Goal: Task Accomplishment & Management: Use online tool/utility

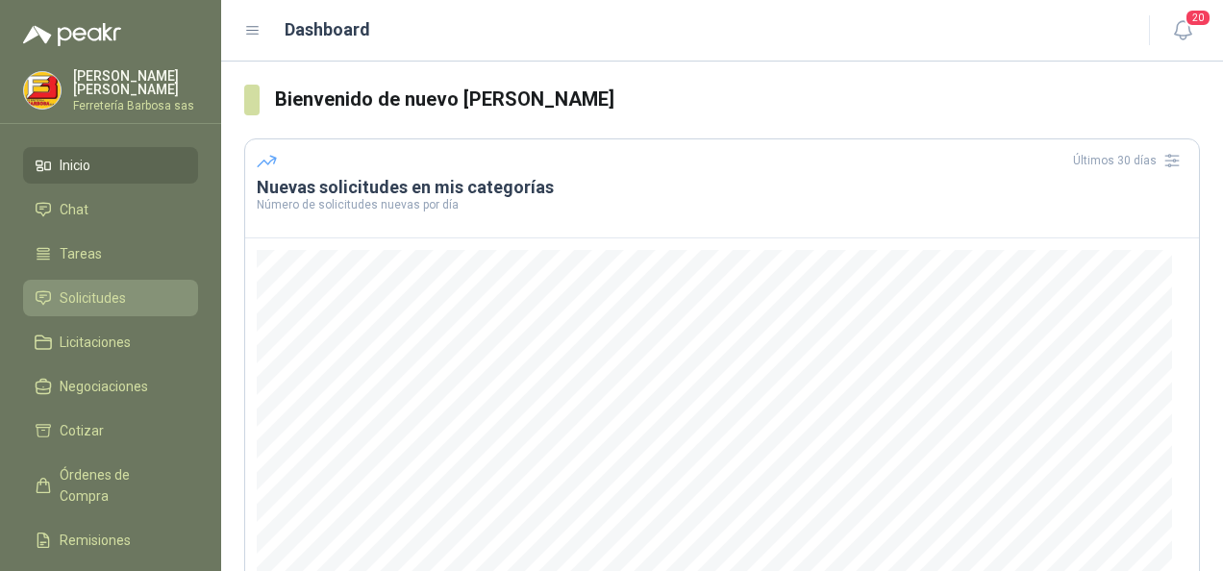
click at [89, 294] on span "Solicitudes" at bounding box center [93, 297] width 66 height 21
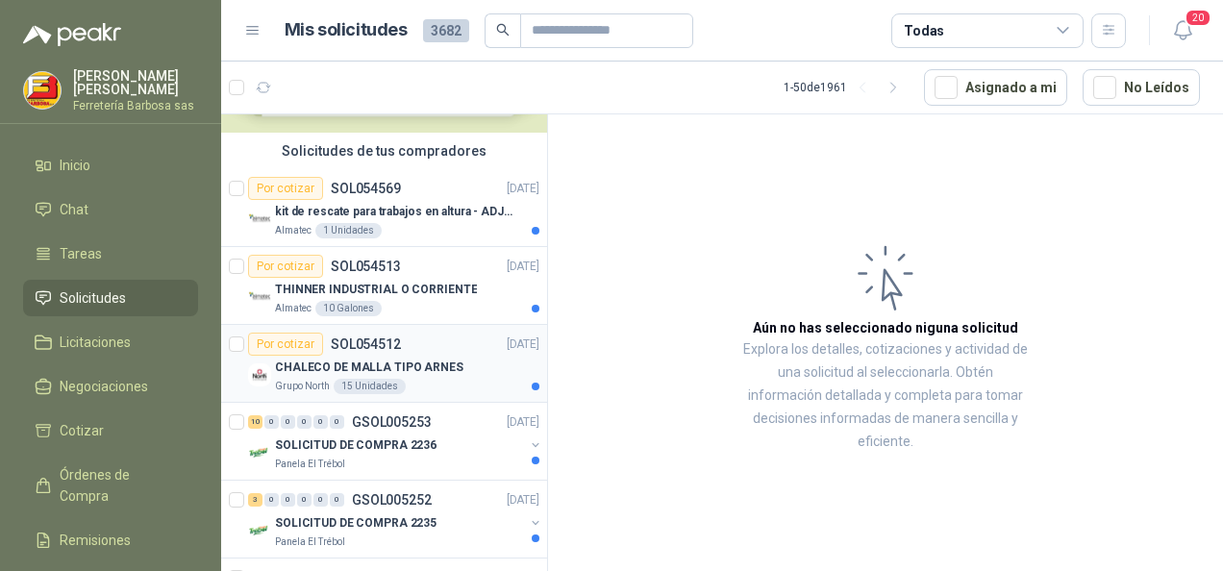
scroll to position [96, 0]
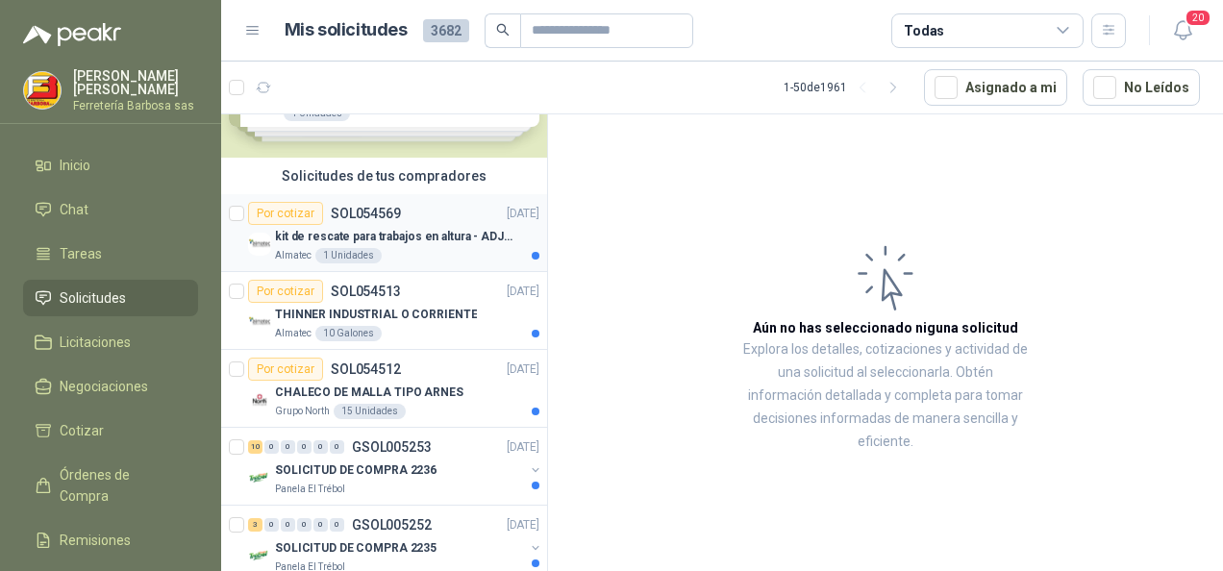
click at [354, 254] on div "1 Unidades" at bounding box center [348, 255] width 66 height 15
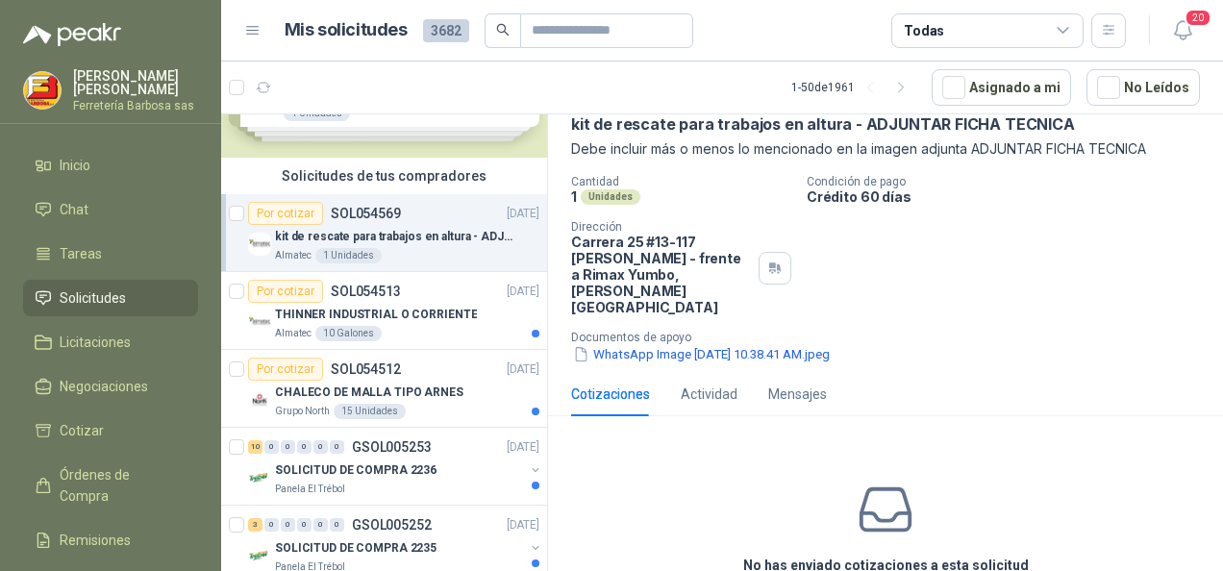
scroll to position [161, 0]
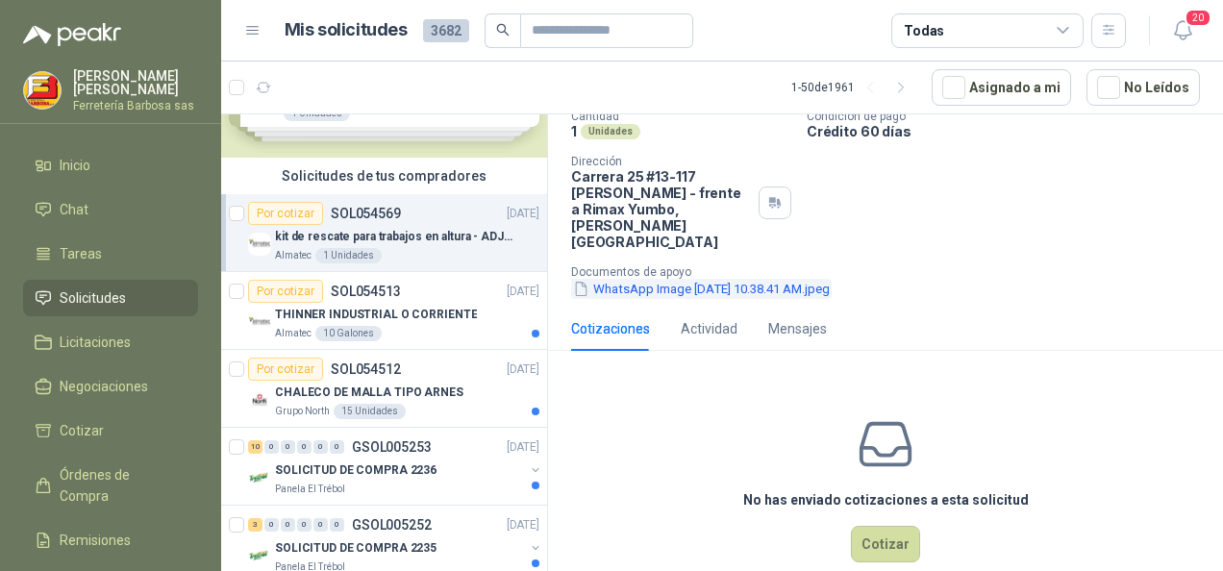
click at [727, 279] on button "WhatsApp Image [DATE] 10.38.41 AM.jpeg" at bounding box center [701, 289] width 261 height 20
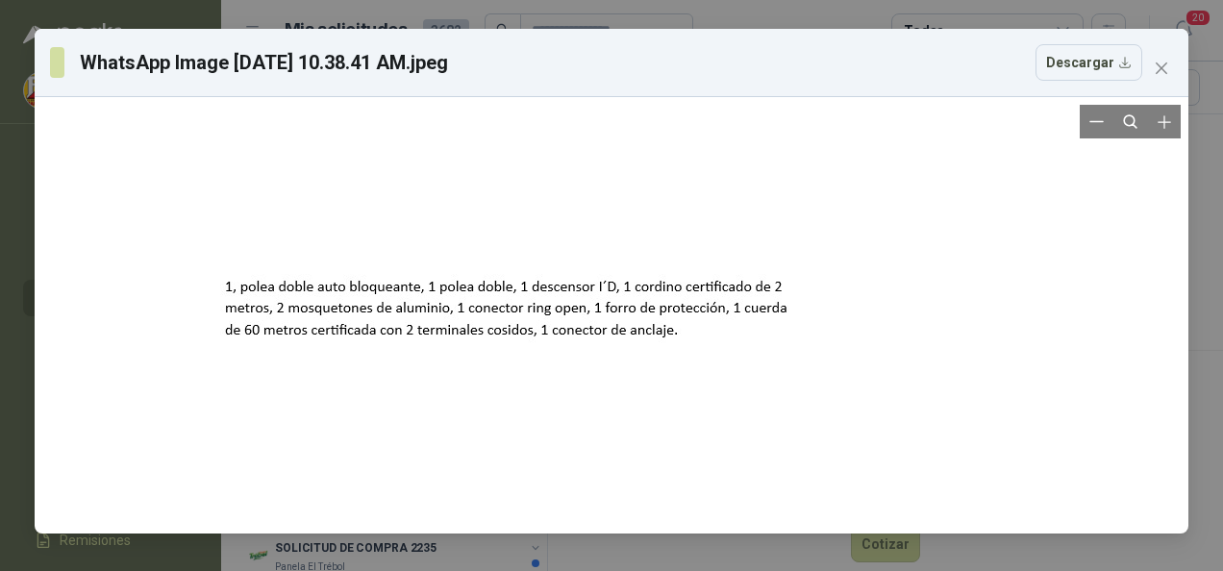
drag, startPoint x: 774, startPoint y: 350, endPoint x: 640, endPoint y: 338, distance: 134.1
click at [640, 338] on div at bounding box center [515, 309] width 606 height 421
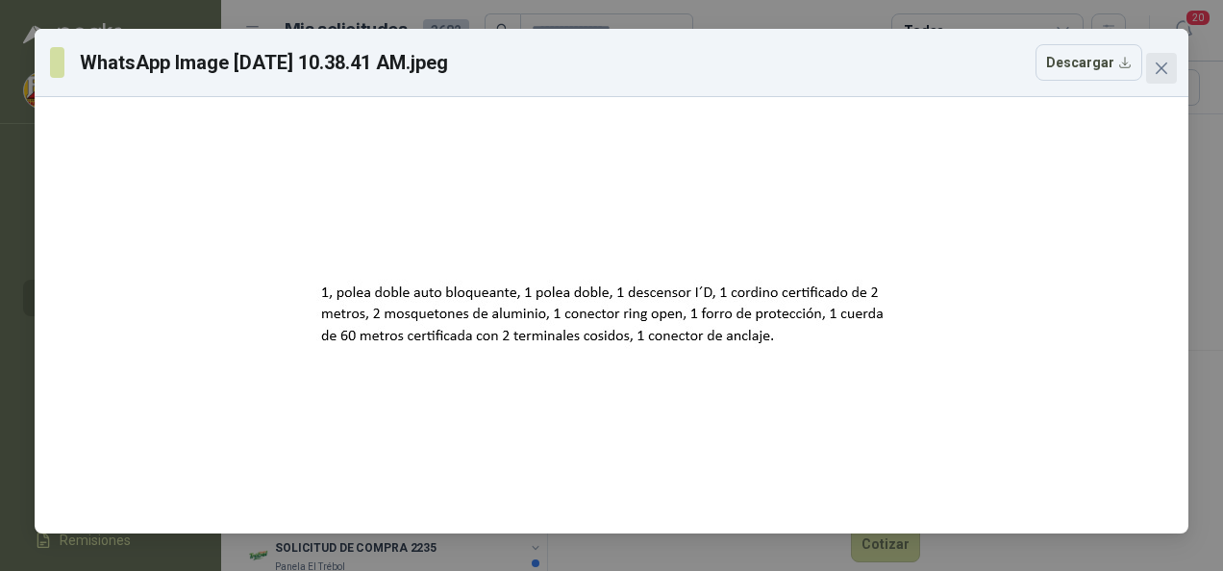
click at [1163, 62] on icon "close" at bounding box center [1161, 68] width 15 height 15
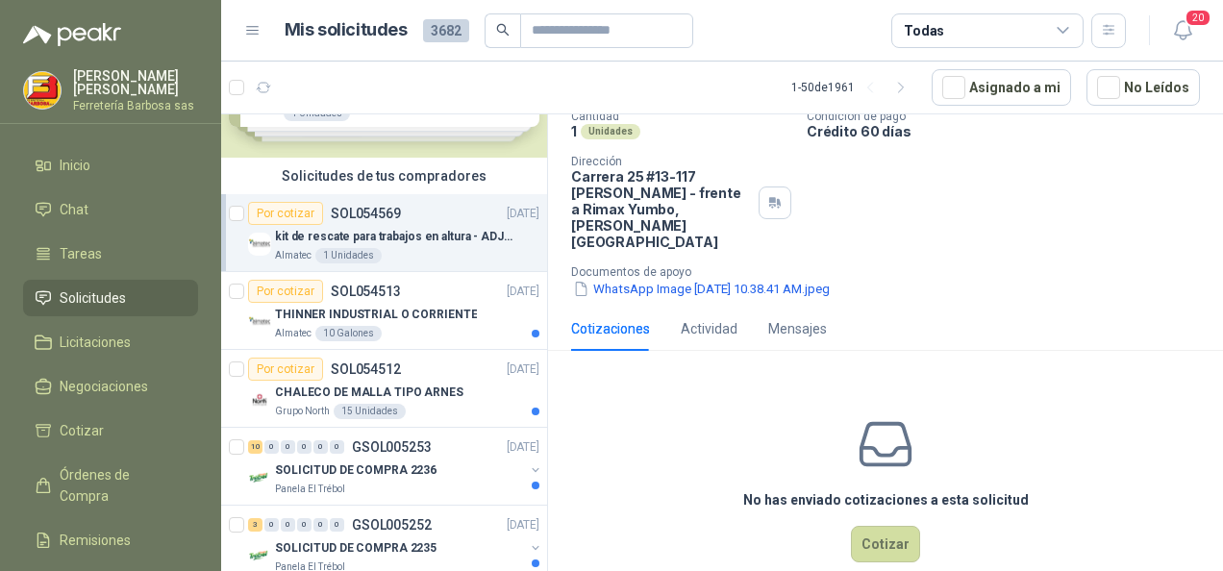
click at [692, 366] on div "No has enviado cotizaciones a esta solicitud Cotizar" at bounding box center [885, 488] width 675 height 245
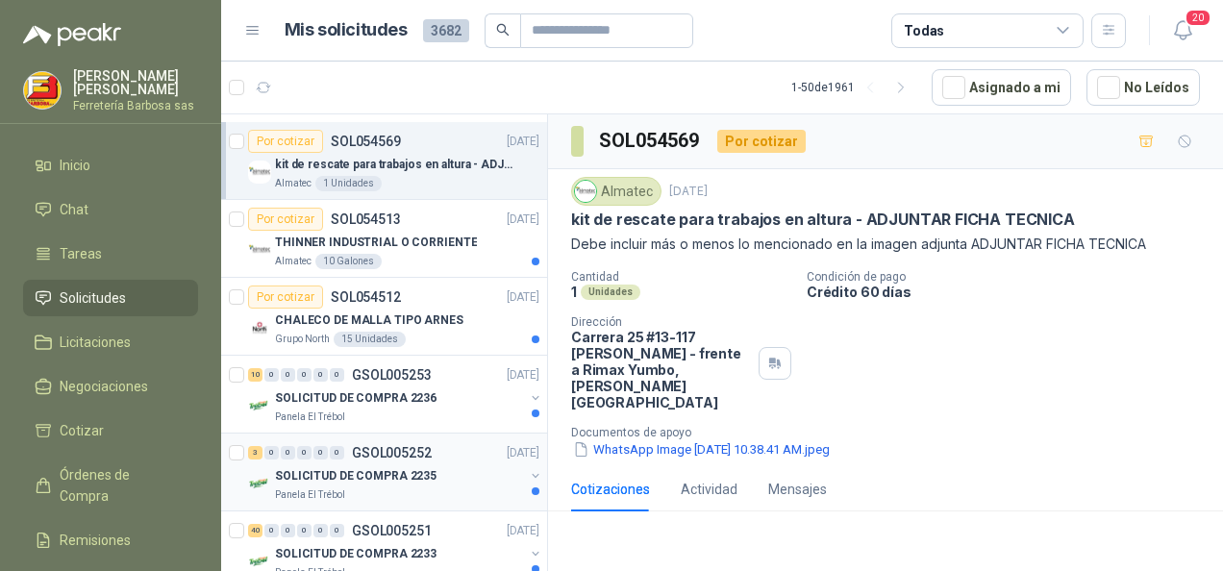
scroll to position [192, 0]
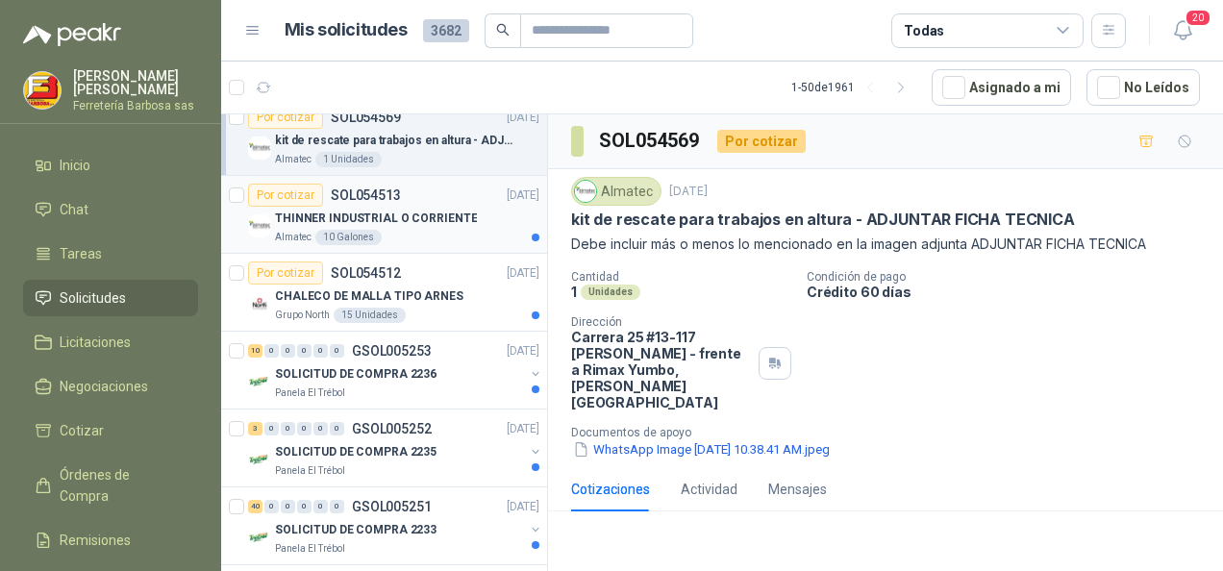
click at [300, 187] on div "Por cotizar" at bounding box center [285, 195] width 75 height 23
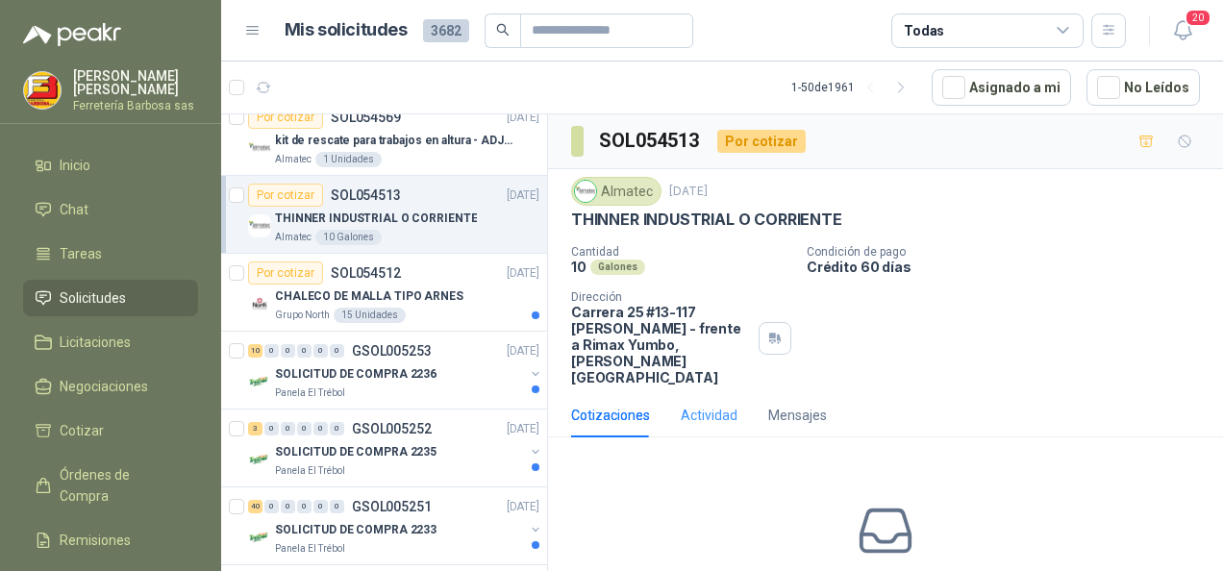
scroll to position [87, 0]
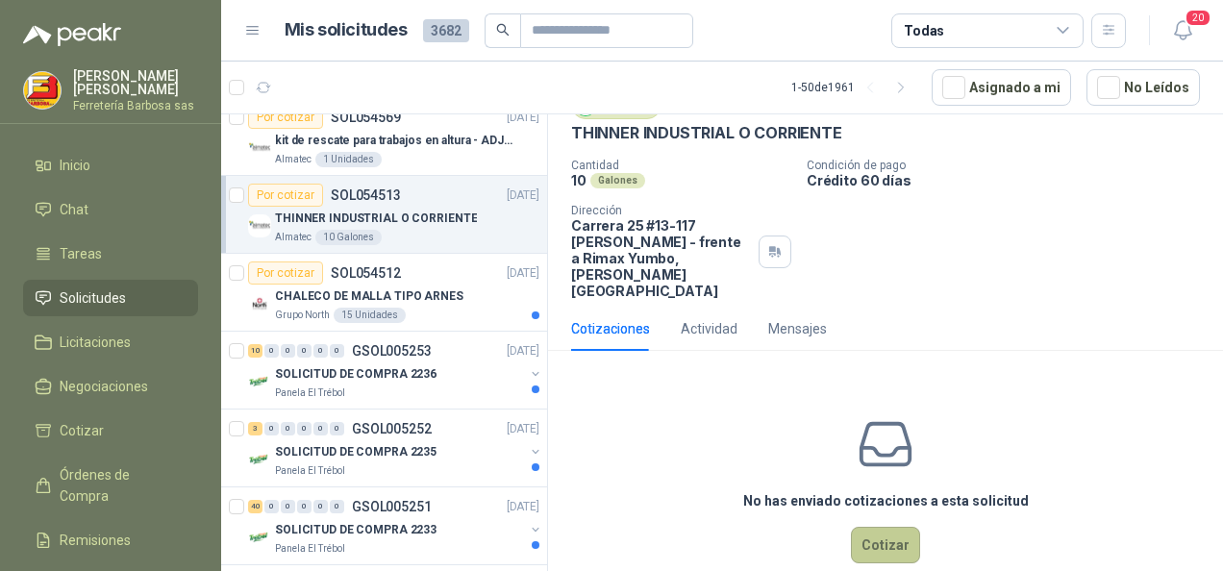
click at [895, 527] on button "Cotizar" at bounding box center [885, 545] width 69 height 37
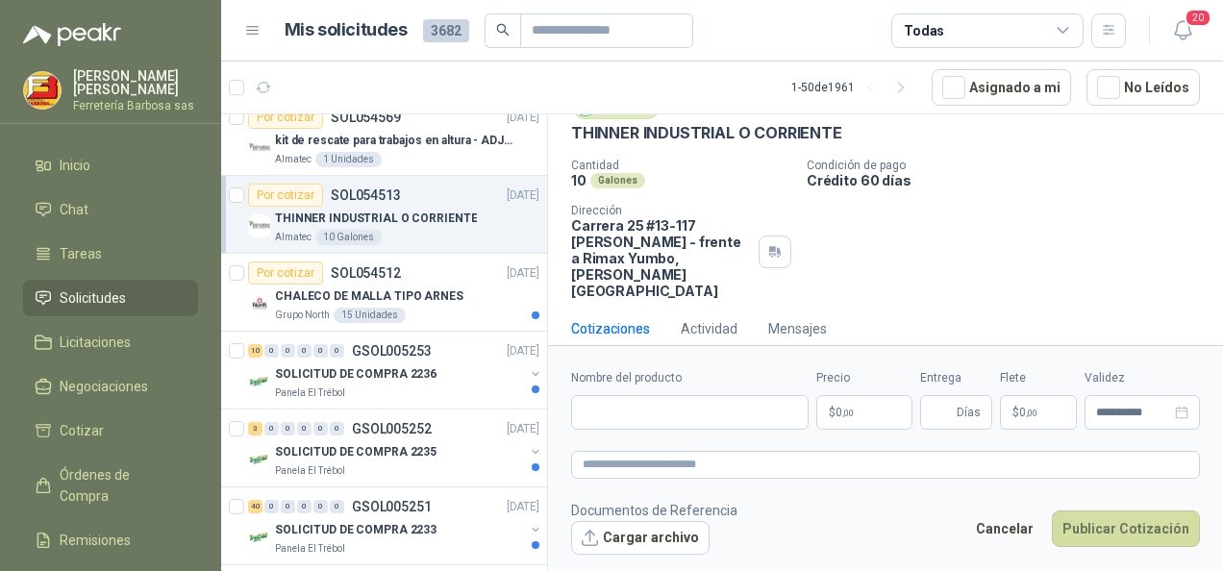
scroll to position [73, 0]
